Goal: Task Accomplishment & Management: Use online tool/utility

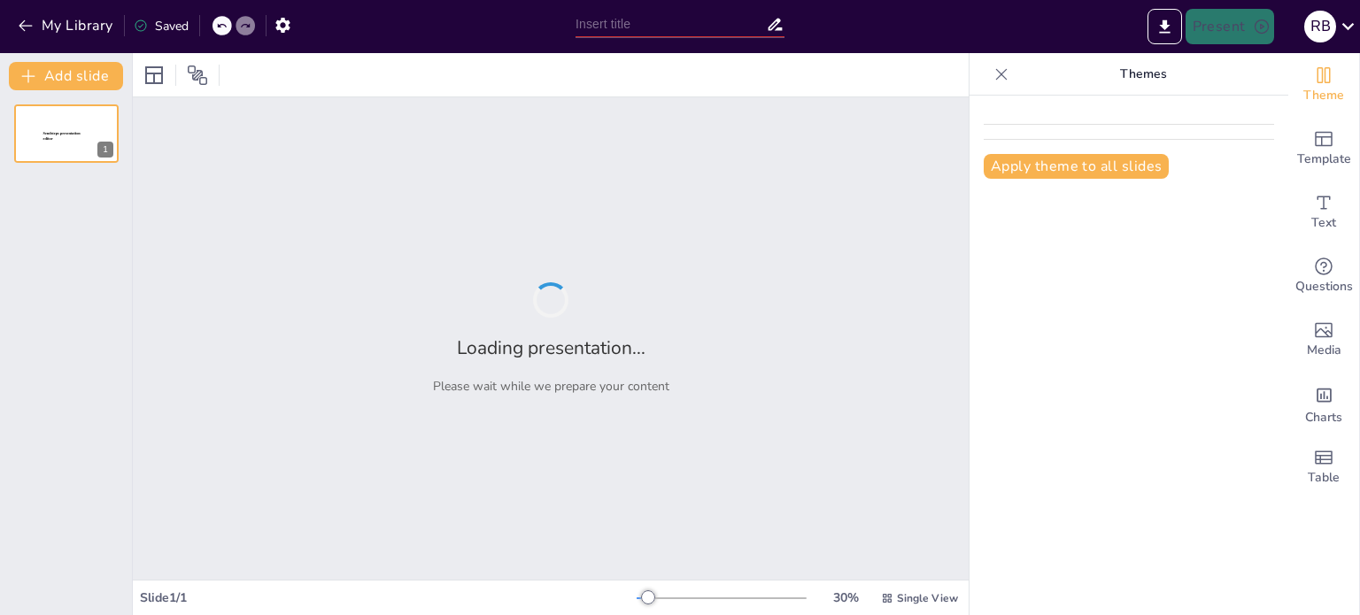
type input "Imported Presentacion_benjamin_bastias.pptx"
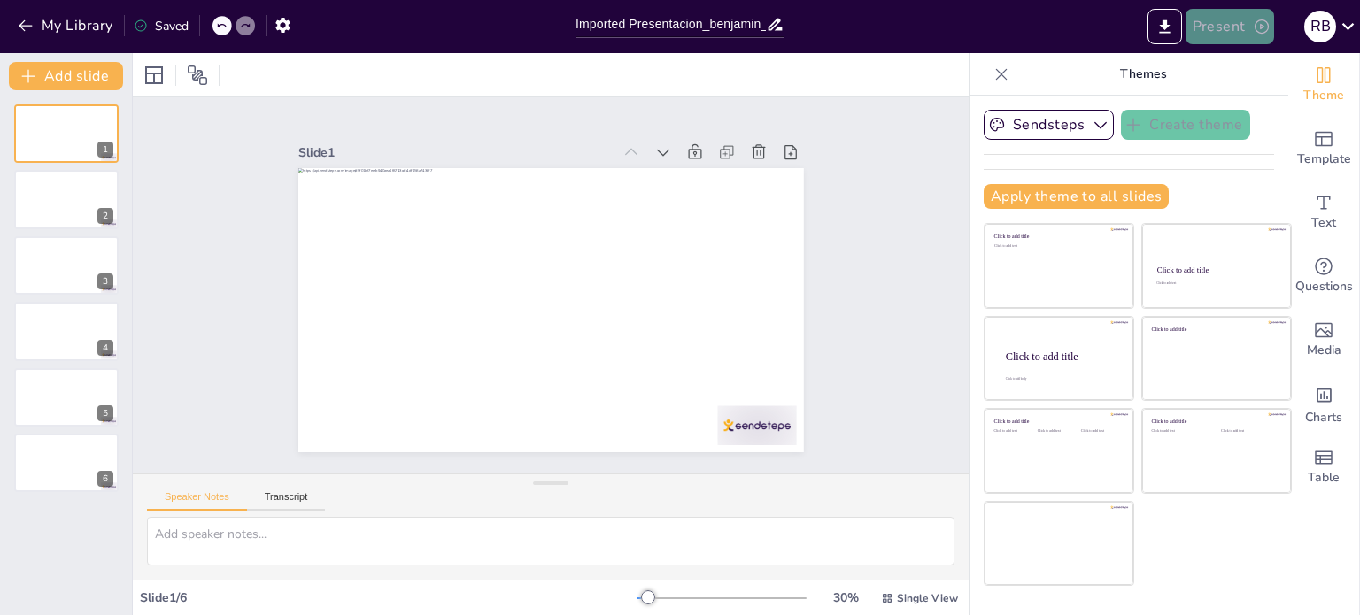
click at [1222, 31] on button "Present" at bounding box center [1229, 26] width 89 height 35
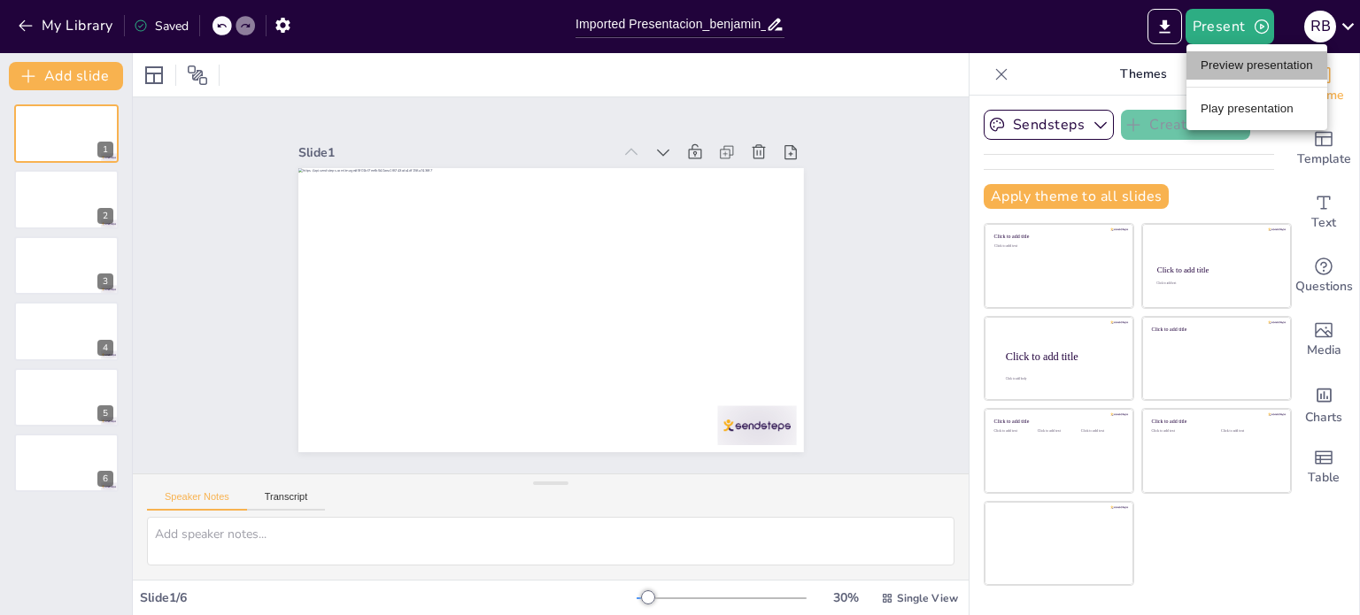
click at [1230, 66] on li "Preview presentation" at bounding box center [1256, 65] width 141 height 28
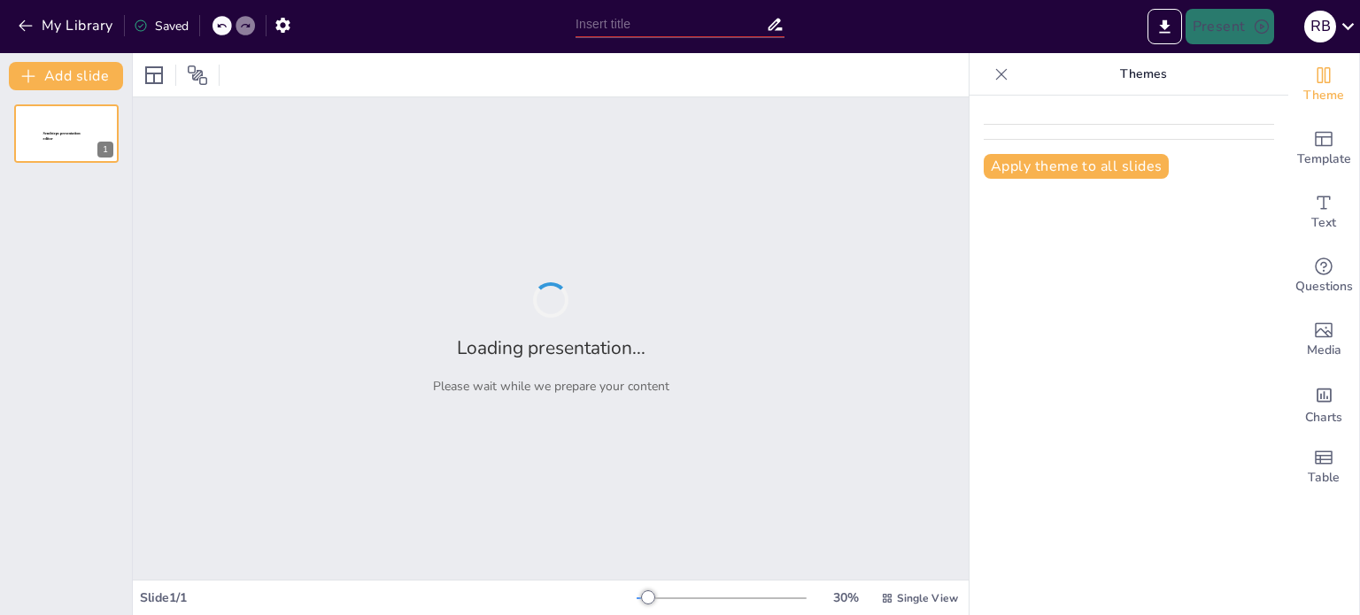
type input "Imported Presentacion_benjamin_bastias.pptx"
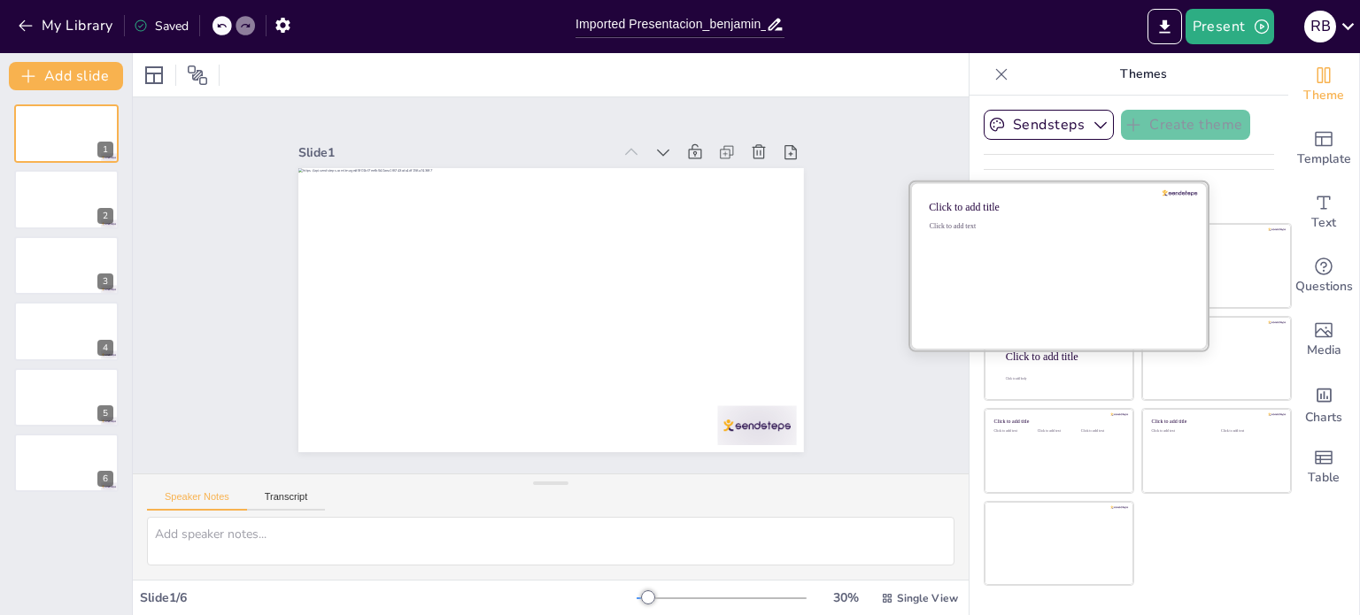
click at [1062, 248] on div "Click to add text" at bounding box center [1055, 277] width 253 height 110
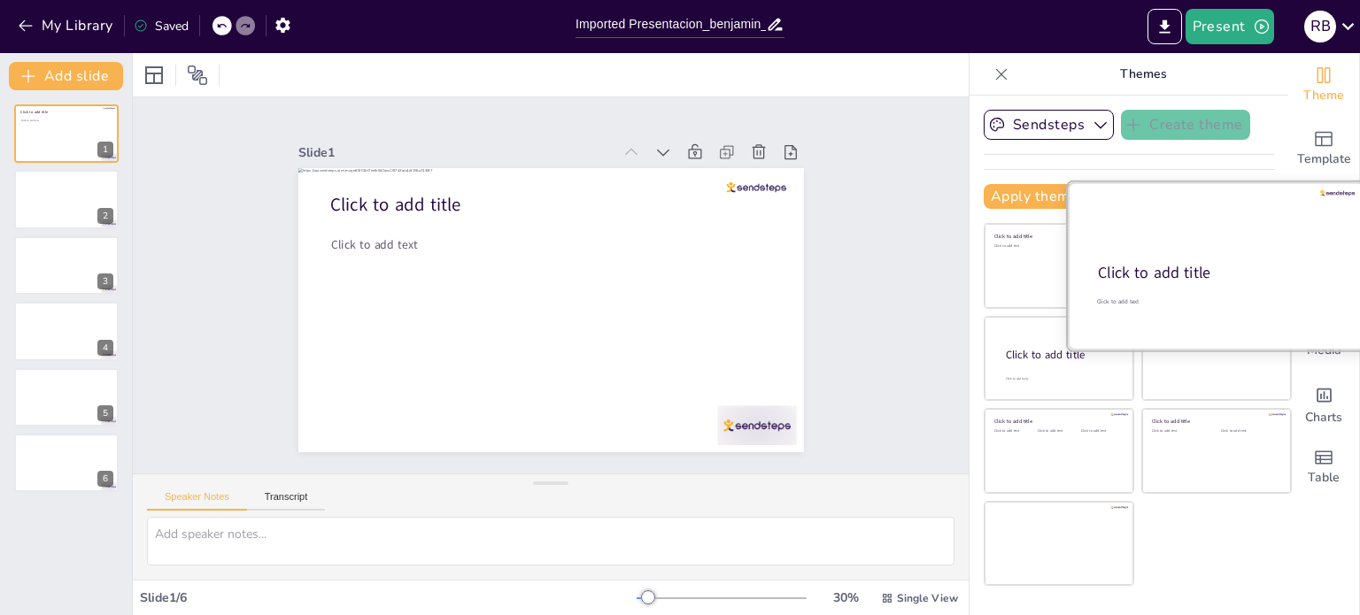
click at [1225, 250] on div at bounding box center [1216, 265] width 297 height 167
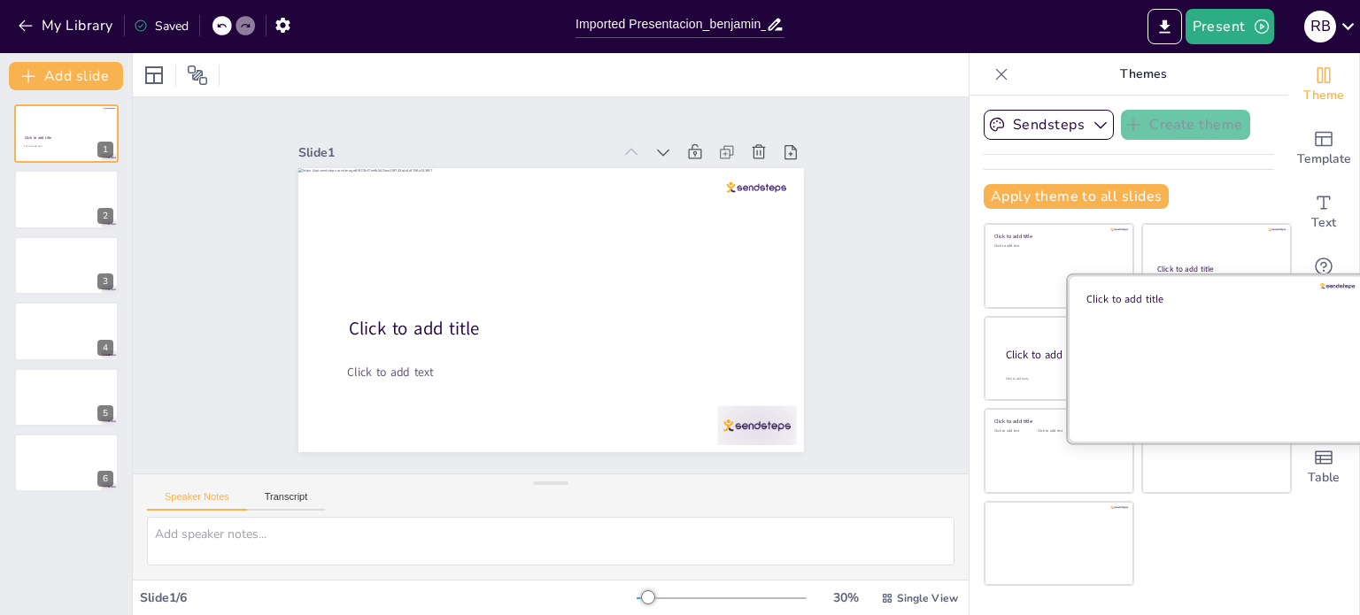
click at [1199, 396] on div at bounding box center [1216, 357] width 297 height 167
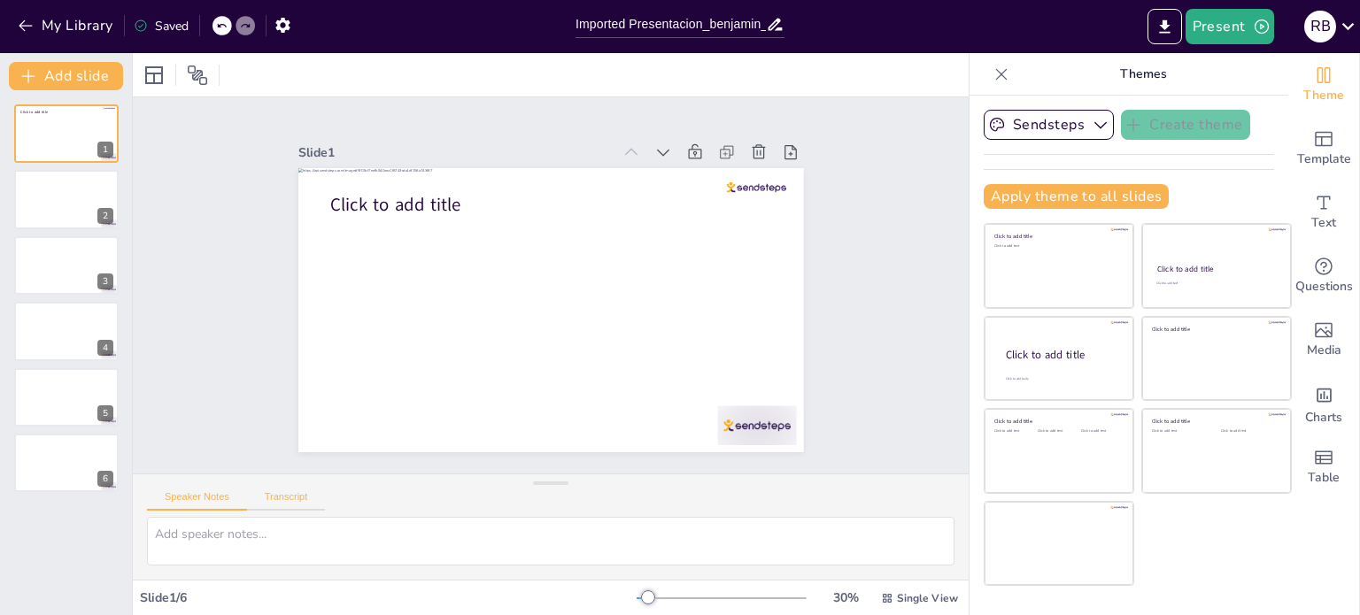
click at [296, 496] on button "Transcript" at bounding box center [286, 500] width 79 height 19
click at [198, 506] on button "Speaker Notes" at bounding box center [197, 500] width 100 height 19
click at [68, 193] on button at bounding box center [77, 185] width 21 height 21
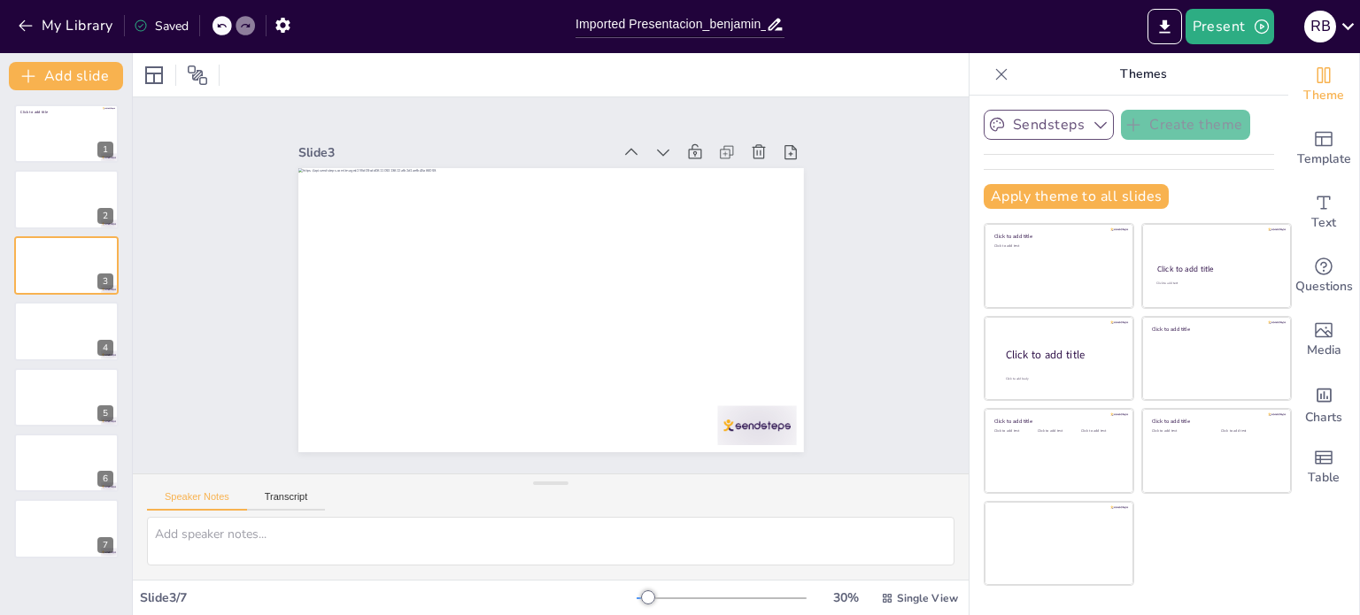
click at [1031, 133] on button "Sendsteps" at bounding box center [1048, 125] width 130 height 30
click at [1315, 463] on icon "Add a table" at bounding box center [1324, 457] width 18 height 13
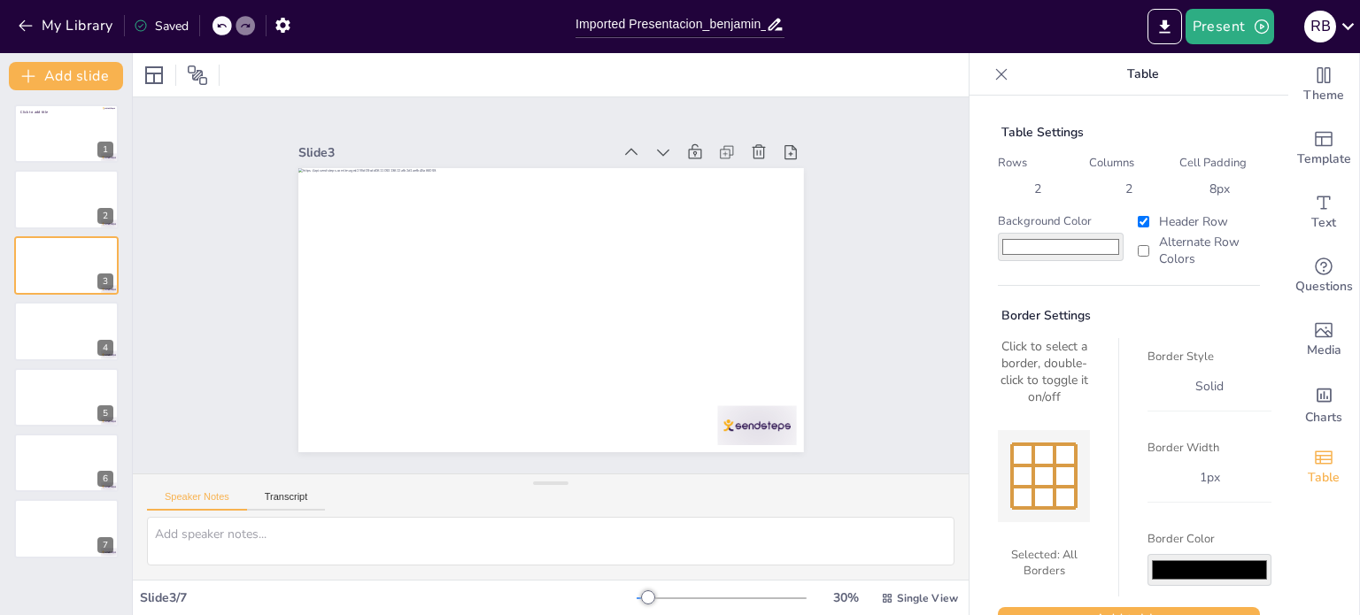
click at [1066, 477] on div at bounding box center [1044, 476] width 92 height 92
click at [1031, 472] on div at bounding box center [1033, 476] width 4 height 64
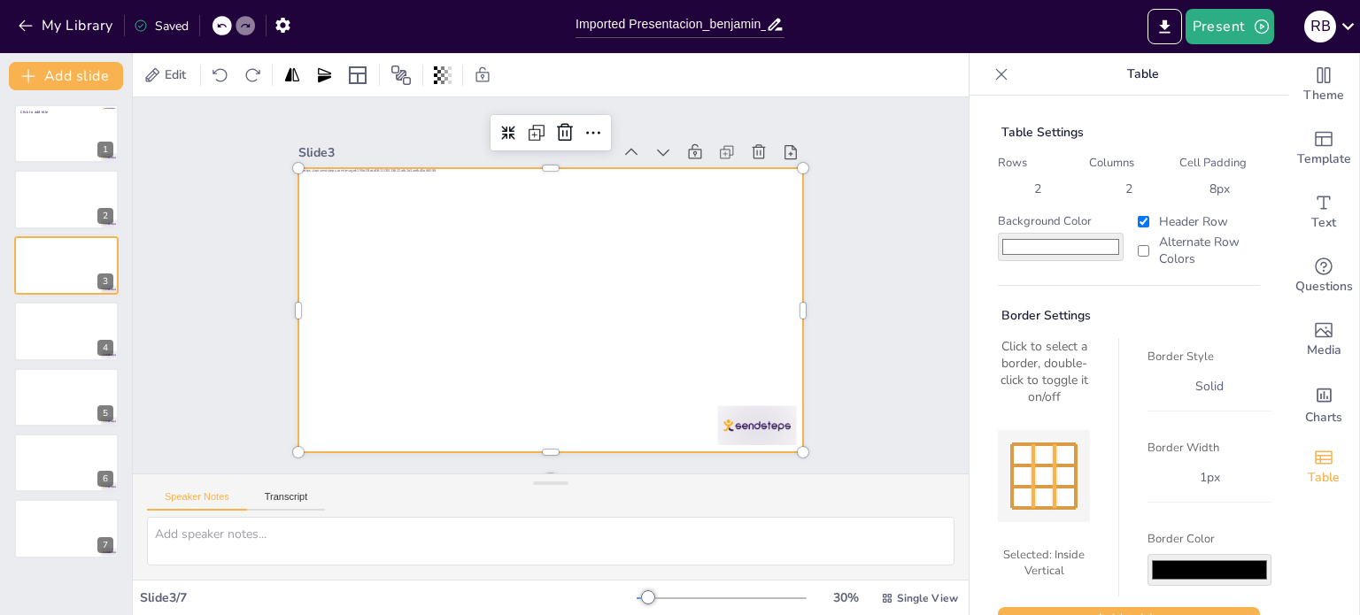
click at [656, 339] on div at bounding box center [526, 293] width 427 height 568
click at [1174, 434] on div "Border Width 1 px" at bounding box center [1209, 465] width 124 height 73
click at [1173, 440] on label "Border Width" at bounding box center [1209, 448] width 124 height 16
click at [1053, 374] on div "Click to select a border, double-click to toggle it on/off" at bounding box center [1044, 371] width 92 height 67
click at [360, 83] on icon at bounding box center [358, 75] width 18 height 18
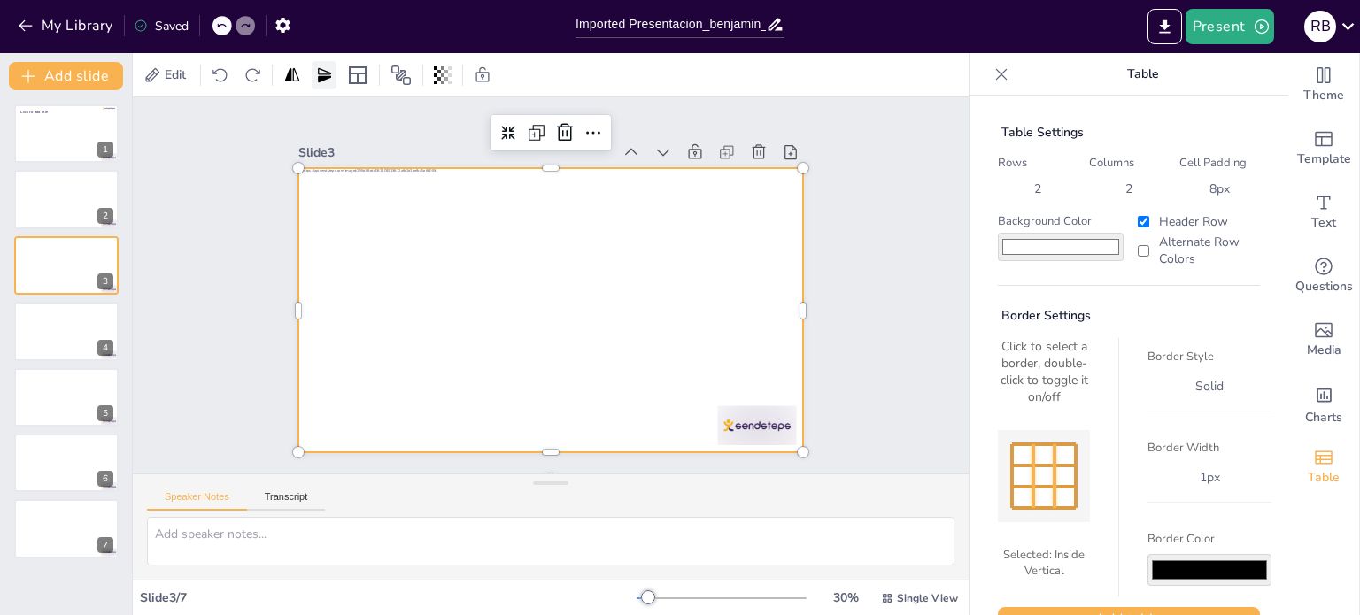
click at [327, 85] on div at bounding box center [324, 75] width 25 height 28
click at [433, 77] on div at bounding box center [442, 75] width 25 height 28
click at [209, 197] on div "Slide 1 Click to add title Slide 2 Slide 3 Slide 4 Slide 5 Slide 6 Slide 7" at bounding box center [550, 285] width 683 height 916
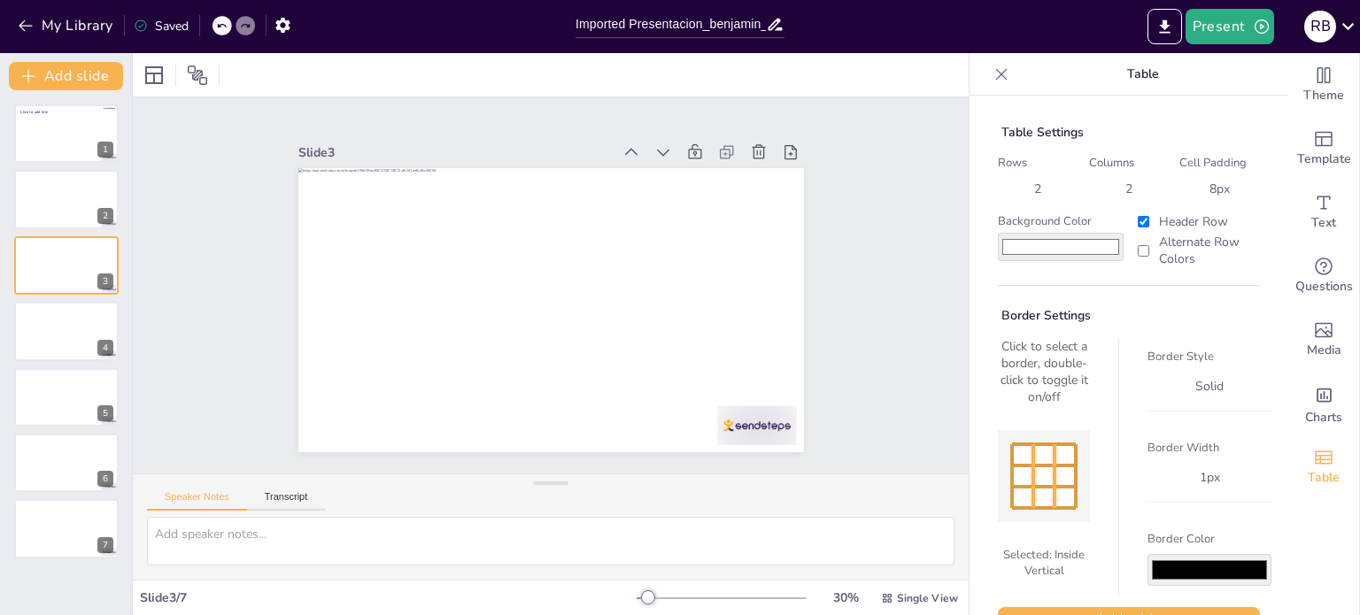
click at [1342, 27] on icon at bounding box center [1348, 26] width 24 height 24
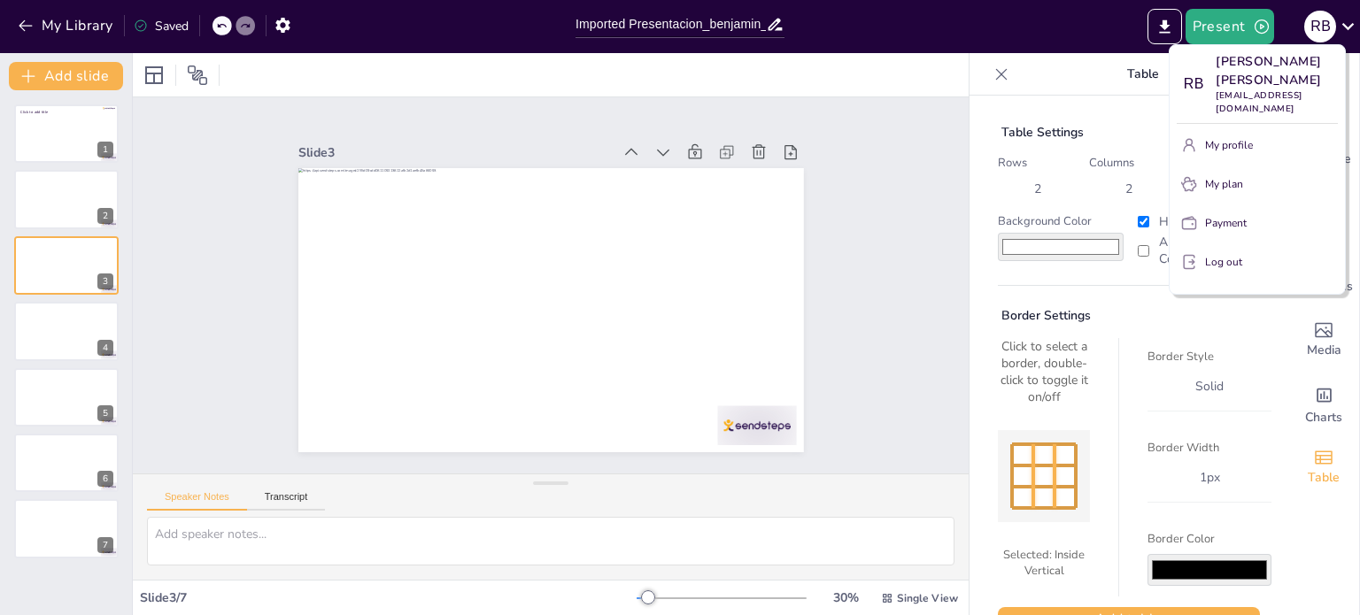
click at [78, 80] on div at bounding box center [680, 307] width 1360 height 615
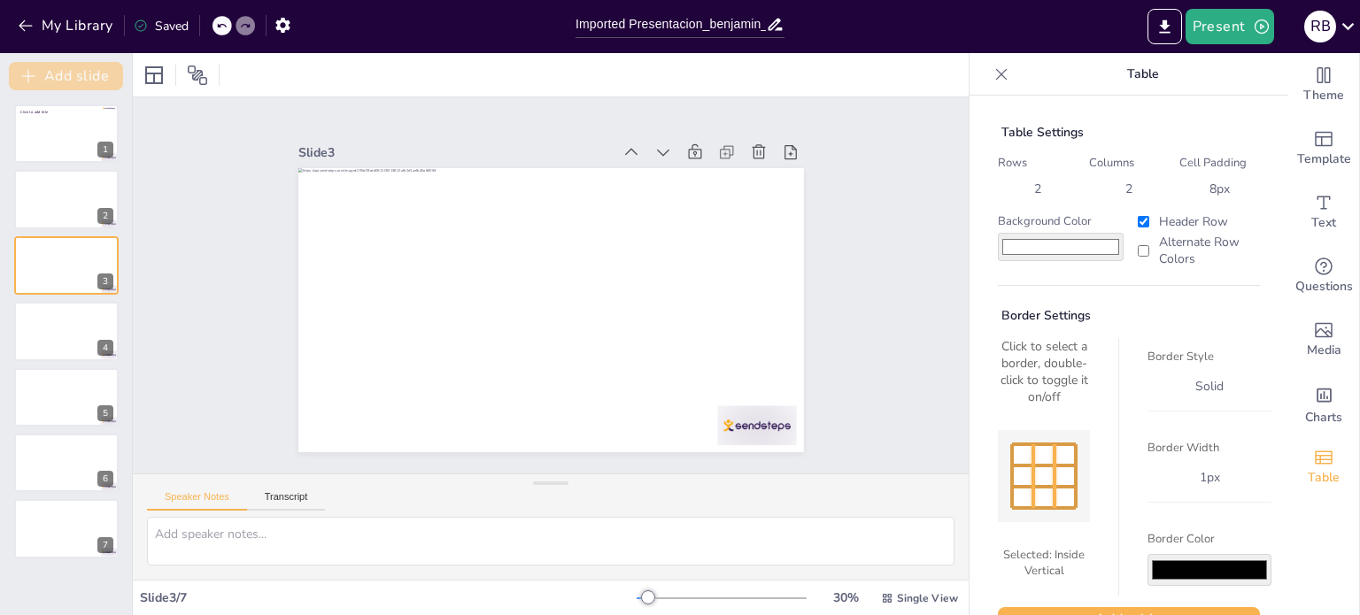
click at [17, 73] on button "Add slide" at bounding box center [66, 76] width 114 height 28
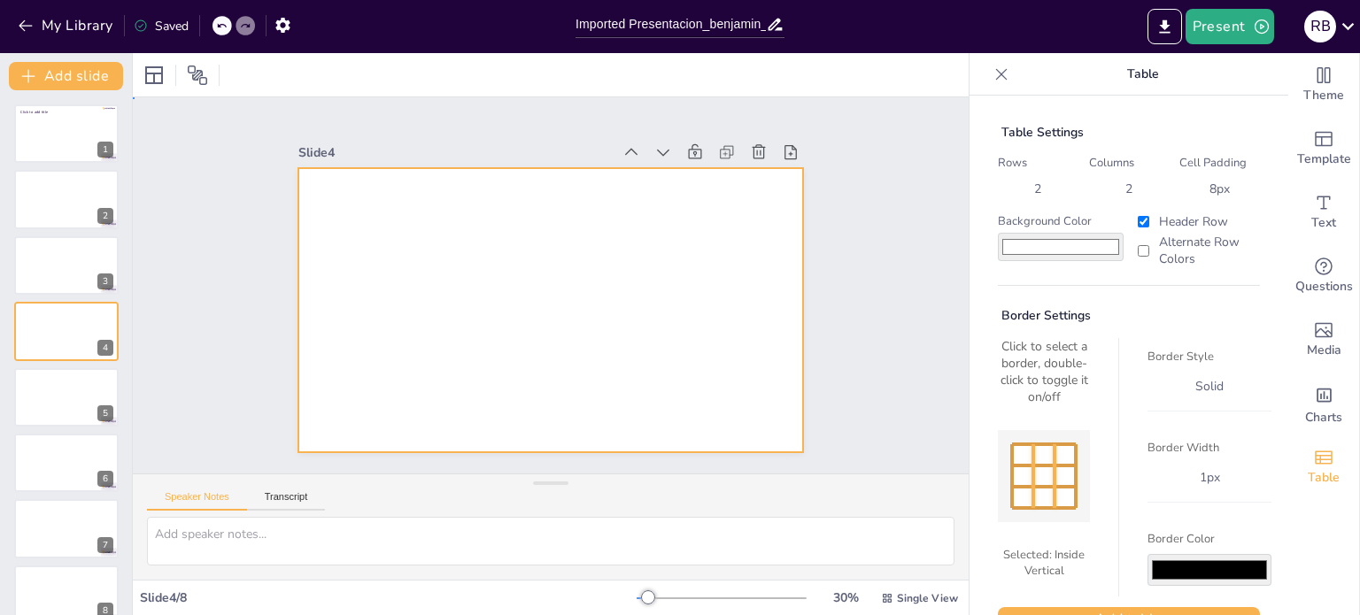
click at [492, 359] on div at bounding box center [569, 269] width 549 height 566
click at [922, 598] on span "Single View" at bounding box center [927, 598] width 61 height 14
click at [857, 410] on div "Slide 1 Click to add title Slide 2 Slide 3 Slide 4 Slide 5 Slide 6 Slide 7 Slid…" at bounding box center [551, 286] width 898 height 796
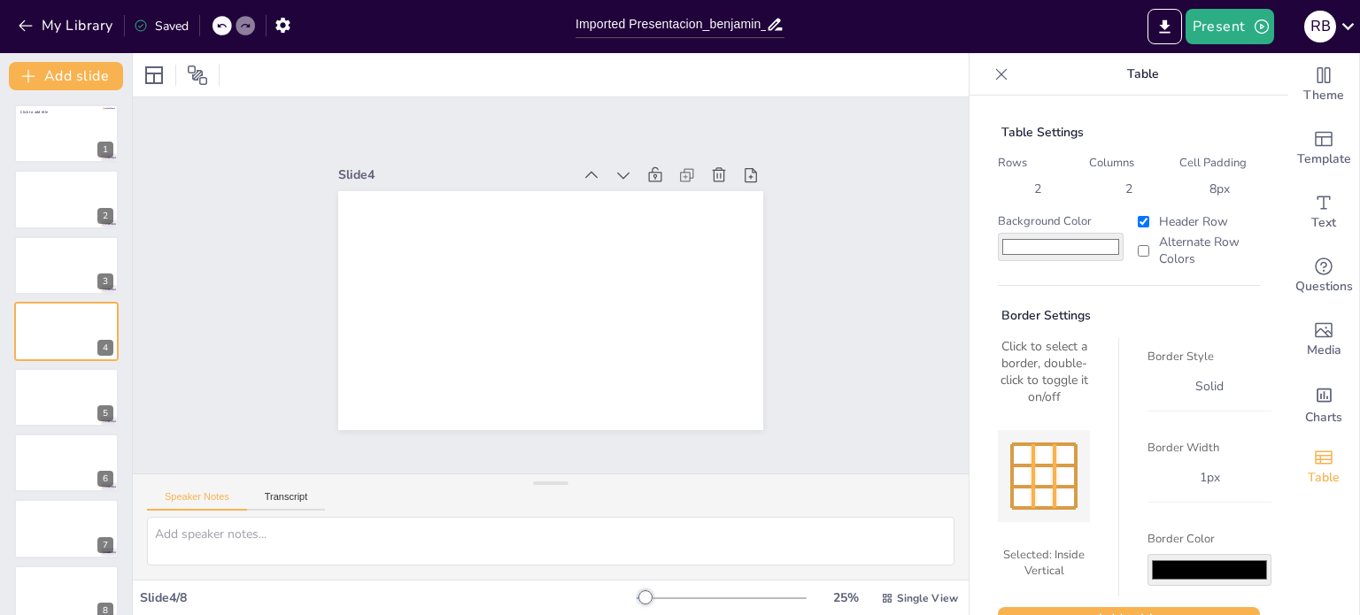
click at [1122, 412] on div "Border Style solid Border Width 1 px Border Color #000000" at bounding box center [1194, 467] width 153 height 258
